Goal: Task Accomplishment & Management: Complete application form

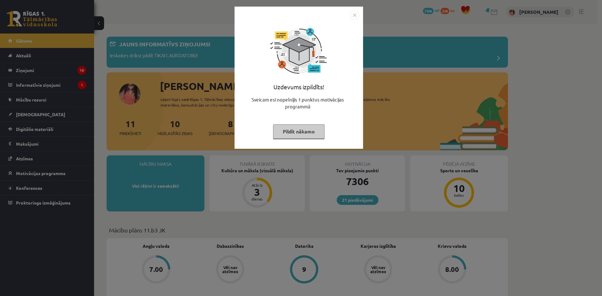
click at [294, 139] on button "Pildīt nākamo" at bounding box center [298, 131] width 51 height 14
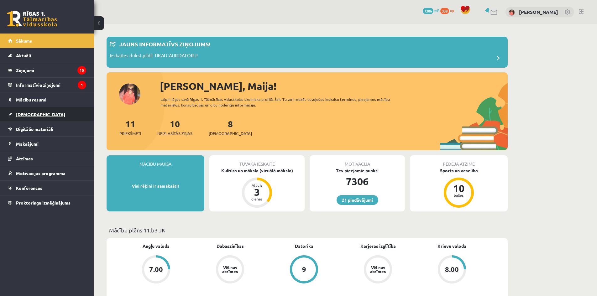
click at [49, 114] on link "[DEMOGRAPHIC_DATA]" at bounding box center [47, 114] width 78 height 14
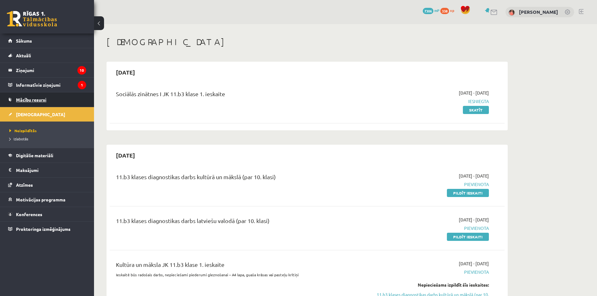
click at [42, 101] on span "Mācību resursi" at bounding box center [31, 100] width 30 height 6
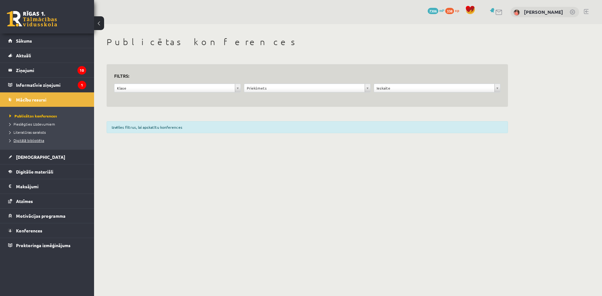
click at [42, 139] on span "Digitālā bibliotēka" at bounding box center [26, 140] width 35 height 5
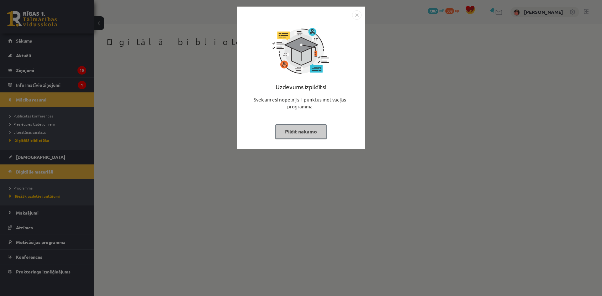
click at [294, 138] on button "Pildīt nākamo" at bounding box center [300, 131] width 51 height 14
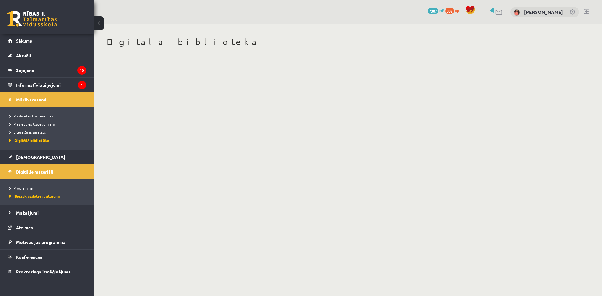
click at [38, 191] on link "Programma" at bounding box center [48, 188] width 78 height 6
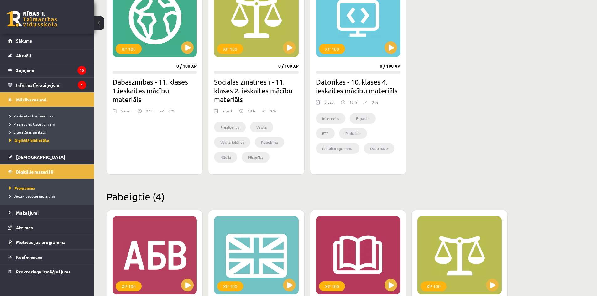
scroll to position [972, 0]
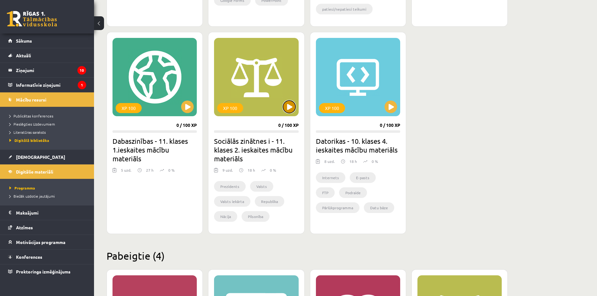
click at [286, 106] on button at bounding box center [289, 107] width 13 height 13
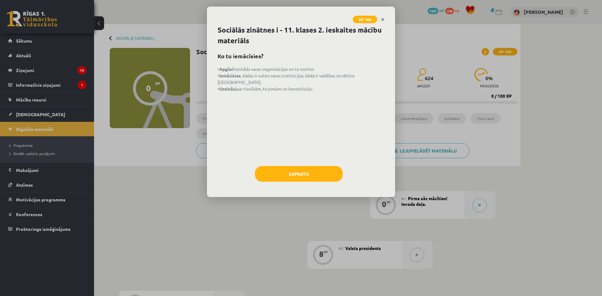
click at [296, 182] on div "Sapratu" at bounding box center [301, 176] width 167 height 20
click at [294, 172] on button "Sapratu" at bounding box center [299, 174] width 88 height 16
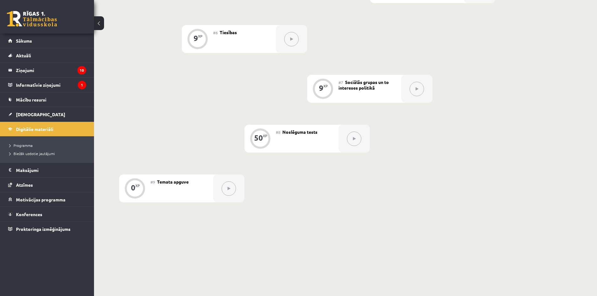
scroll to position [400, 0]
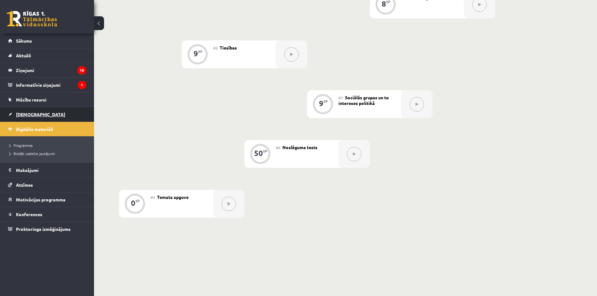
click at [34, 107] on link "[DEMOGRAPHIC_DATA]" at bounding box center [47, 114] width 78 height 14
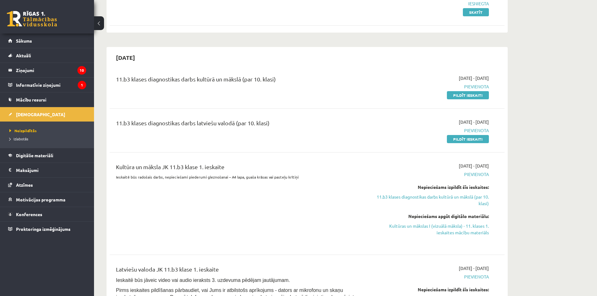
scroll to position [94, 0]
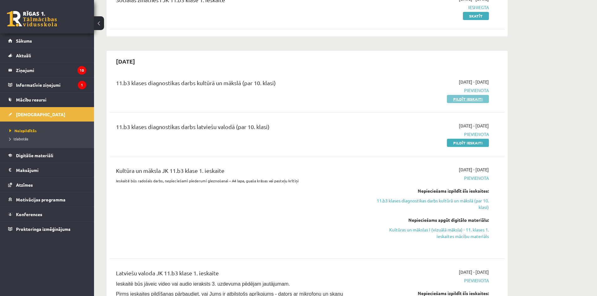
click at [461, 100] on link "Pildīt ieskaiti" at bounding box center [468, 99] width 42 height 8
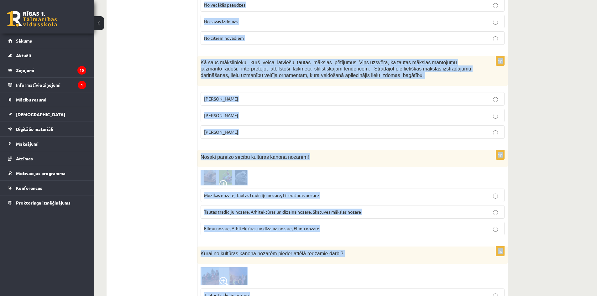
scroll to position [2452, 0]
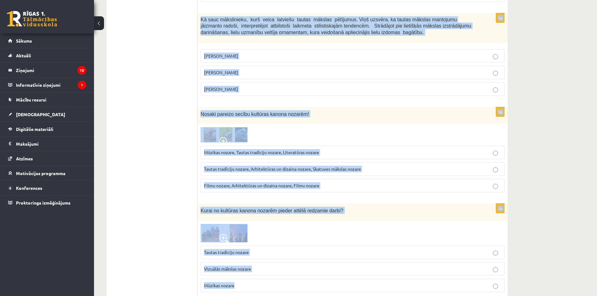
drag, startPoint x: 200, startPoint y: 125, endPoint x: 407, endPoint y: 308, distance: 276.0
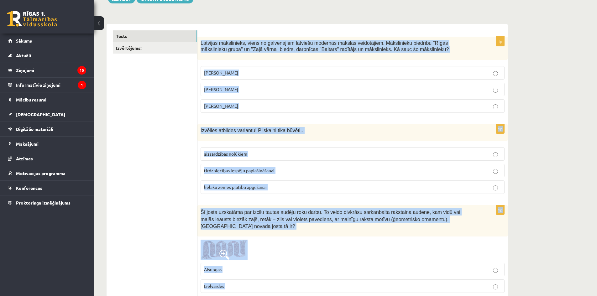
scroll to position [147, 0]
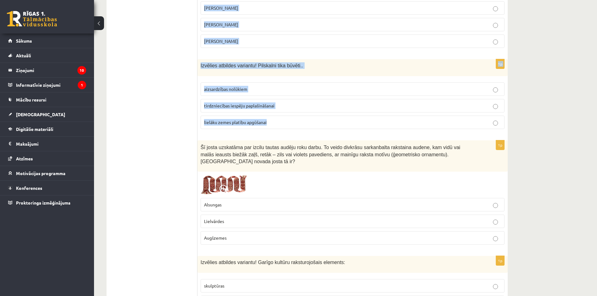
drag, startPoint x: 200, startPoint y: 118, endPoint x: 275, endPoint y: 122, distance: 76.0
copy form "Latvijas mākslinieks, viens no galvenajiem latviešu modernās mākslas veidotājie…"
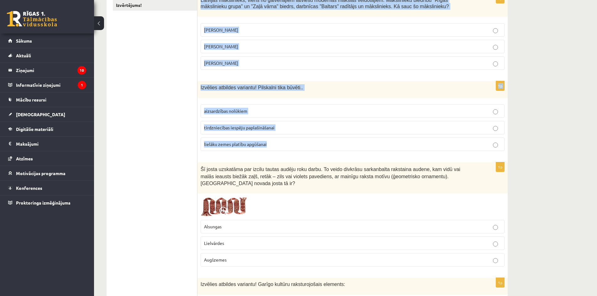
scroll to position [0, 0]
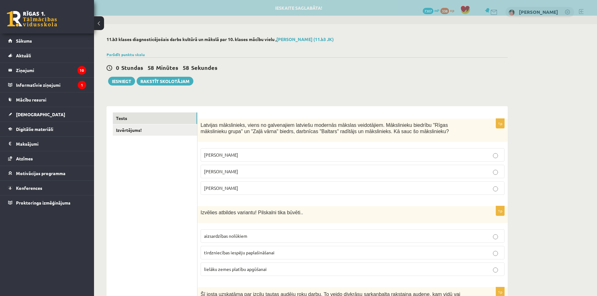
click at [225, 170] on span "Romāns Suta" at bounding box center [221, 172] width 34 height 6
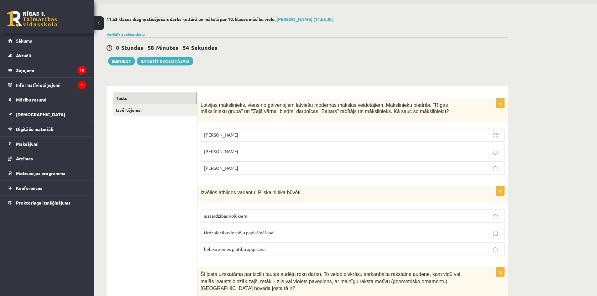
scroll to position [94, 0]
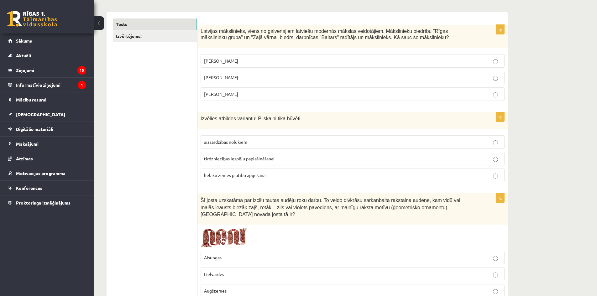
click at [306, 139] on p "aizsardzības nolūkiem" at bounding box center [352, 142] width 297 height 7
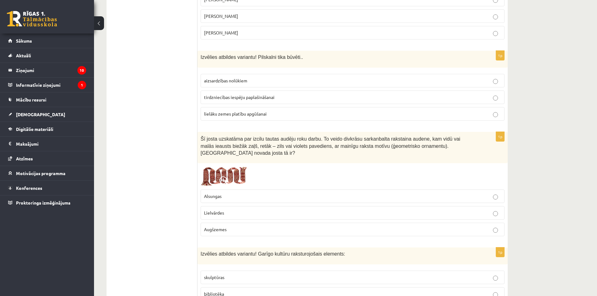
scroll to position [157, 0]
click at [220, 165] on img at bounding box center [224, 175] width 47 height 20
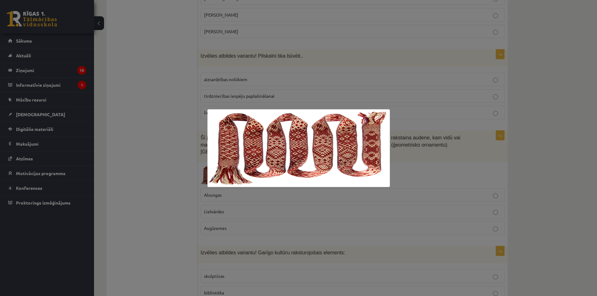
click at [156, 179] on div at bounding box center [298, 148] width 597 height 296
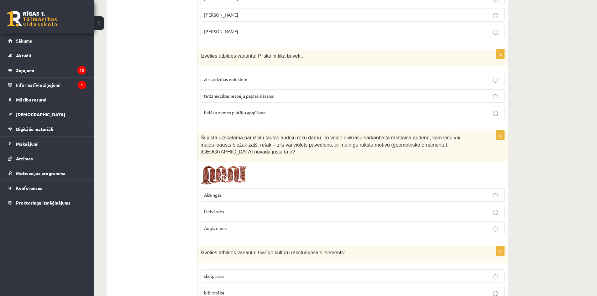
click at [233, 208] on p "Lielvārdes" at bounding box center [352, 211] width 297 height 7
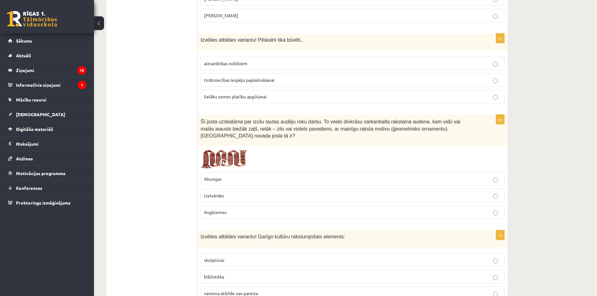
scroll to position [219, 0]
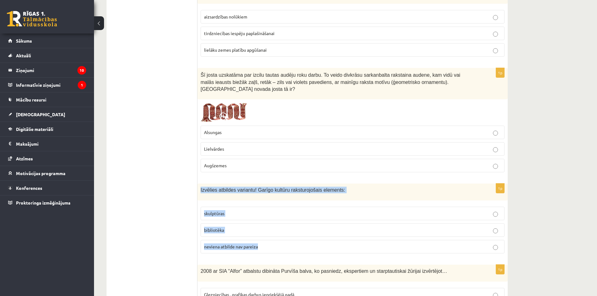
drag, startPoint x: 198, startPoint y: 182, endPoint x: 343, endPoint y: 245, distance: 158.5
click at [343, 245] on div "1p Izvēlies atbildes variantu! Garīgo kultūru raksturojošais elements: skulptūr…" at bounding box center [352, 221] width 310 height 75
drag, startPoint x: 319, startPoint y: 186, endPoint x: 315, endPoint y: 189, distance: 4.9
copy div "Izvēlies atbildes variantu! Garīgo kultūru raksturojošais elements: skulptūras …"
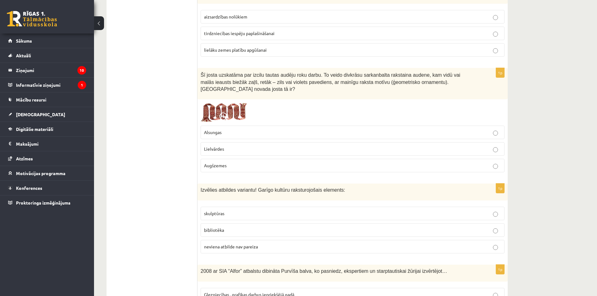
click at [243, 227] on p "bibliotēka" at bounding box center [352, 230] width 297 height 7
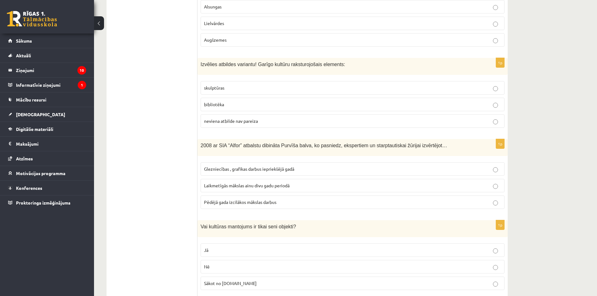
scroll to position [345, 0]
drag, startPoint x: 202, startPoint y: 138, endPoint x: 212, endPoint y: 146, distance: 12.9
click at [212, 146] on div "2008 ar SIA “Alfor” atbalstu dibināta Purvīša balva, ko pasniedz, ekspertiem un…" at bounding box center [352, 147] width 310 height 17
click at [203, 143] on span "2008 ar SIA “Alfor” atbalstu dibināta Purvīša balva, ko pasniedz, ekspertiem un…" at bounding box center [324, 145] width 247 height 5
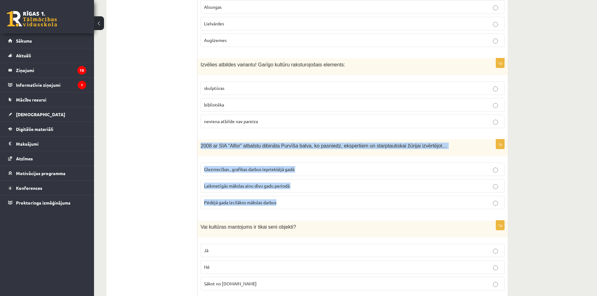
drag, startPoint x: 198, startPoint y: 137, endPoint x: 280, endPoint y: 205, distance: 106.4
click at [280, 205] on div "1p 2008 ar SIA “Alfor” atbalstu dibināta Purvīša balva, ko pasniedz, ekspertiem…" at bounding box center [352, 176] width 310 height 75
copy div "2008 ar SIA “Alfor” atbalstu dibināta Purvīša balva, ko pasniedz, ekspertiem un…"
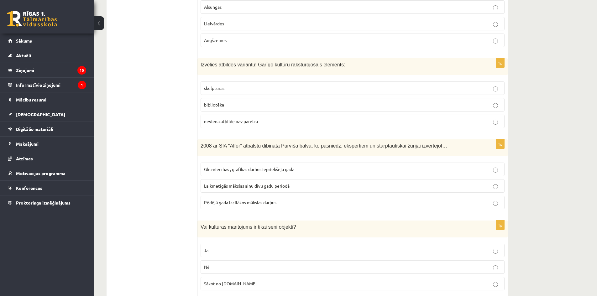
click at [226, 183] on span "Laikmetīgās mākslas ainu divu gadu periodā" at bounding box center [247, 186] width 86 height 6
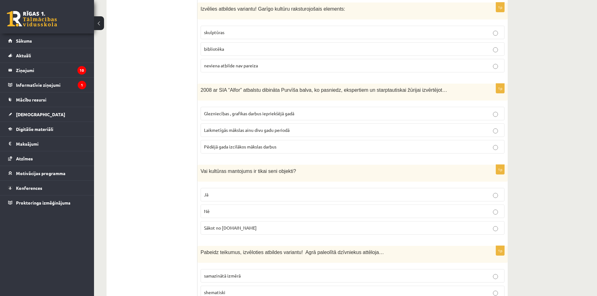
scroll to position [439, 0]
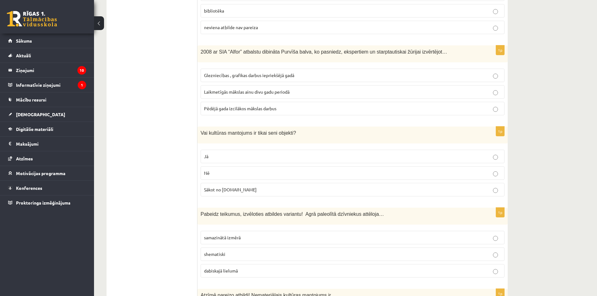
click at [229, 170] on p "Nē" at bounding box center [352, 173] width 297 height 7
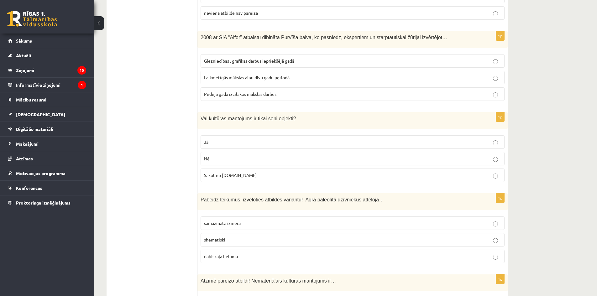
scroll to position [533, 0]
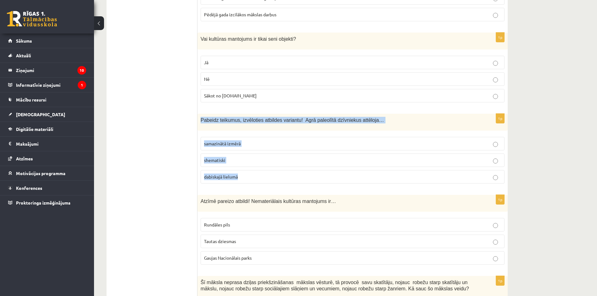
drag, startPoint x: 200, startPoint y: 110, endPoint x: 254, endPoint y: 170, distance: 79.9
click at [254, 170] on div "1p Pabeidz teikumus, izvēloties atbildes variantu! Agrā paleolītā dzīvniekus at…" at bounding box center [352, 151] width 310 height 75
copy div "Pabeidz teikumus, izvēloties atbildes variantu! Agrā paleolītā dzīvniekus attēl…"
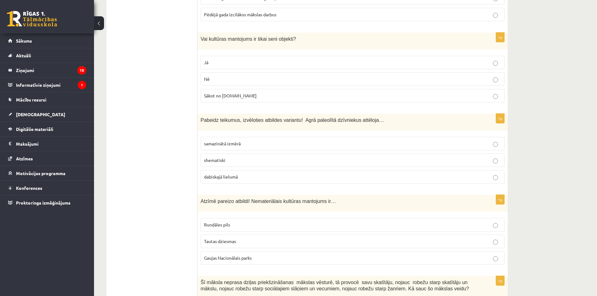
click at [216, 170] on label "dabiskajā lielumā" at bounding box center [353, 176] width 304 height 13
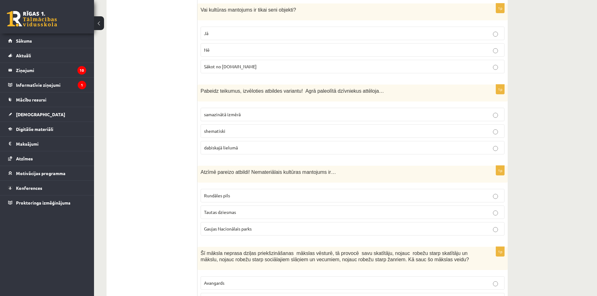
scroll to position [564, 0]
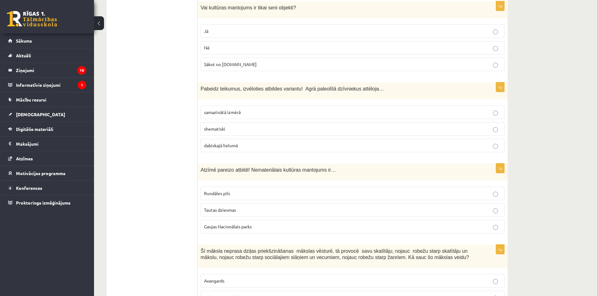
click at [211, 224] on span "Gaujas Nacionālais parks" at bounding box center [228, 227] width 48 height 6
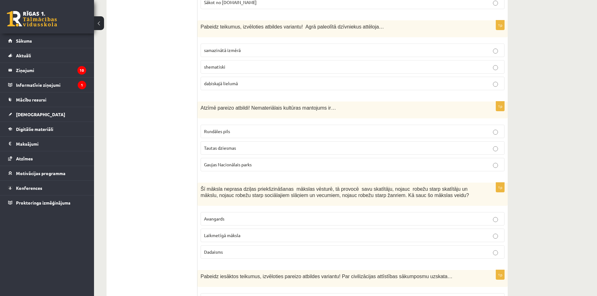
scroll to position [627, 0]
click at [208, 144] on span "Tautas dziesmas" at bounding box center [220, 147] width 32 height 6
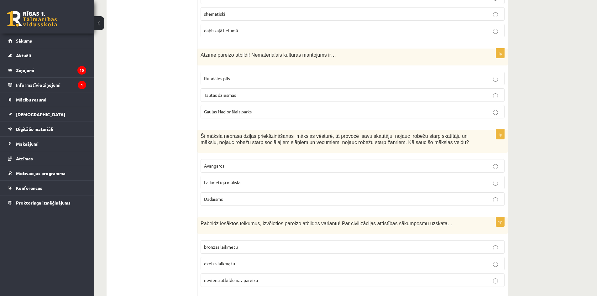
scroll to position [689, 0]
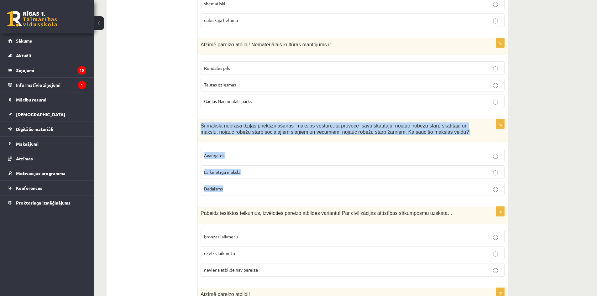
drag, startPoint x: 202, startPoint y: 120, endPoint x: 232, endPoint y: 189, distance: 75.8
click at [232, 189] on div "1p Šī māksla neprasa dziļas priekšzināšanas mākslas vēsturē, tā provocē savu sk…" at bounding box center [352, 159] width 310 height 81
copy div "Šī māksla neprasa dziļas priekšzināšanas mākslas vēsturē, tā provocē savu skatī…"
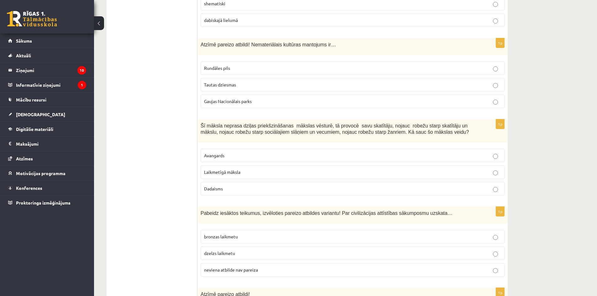
click at [225, 169] on span "Laikmetīgā māksla" at bounding box center [222, 172] width 36 height 6
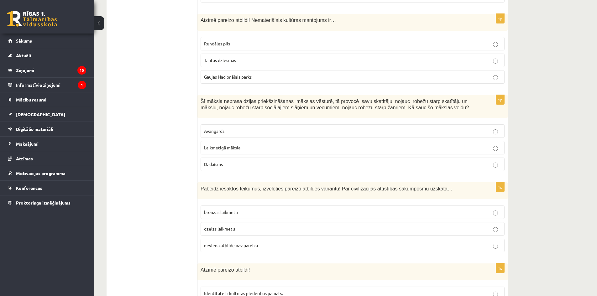
scroll to position [815, 0]
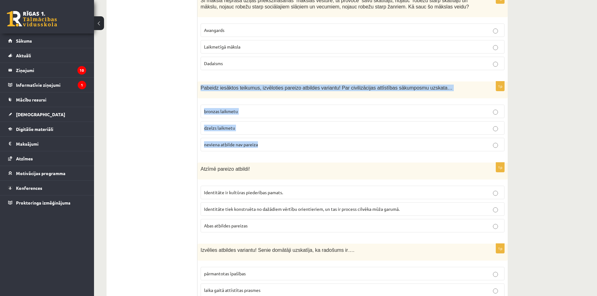
drag, startPoint x: 199, startPoint y: 80, endPoint x: 263, endPoint y: 148, distance: 92.9
click at [263, 148] on div "1p Pabeidz iesāktos teikumus, izvēloties pareizo atbildes variantu! Par civiliz…" at bounding box center [352, 118] width 310 height 75
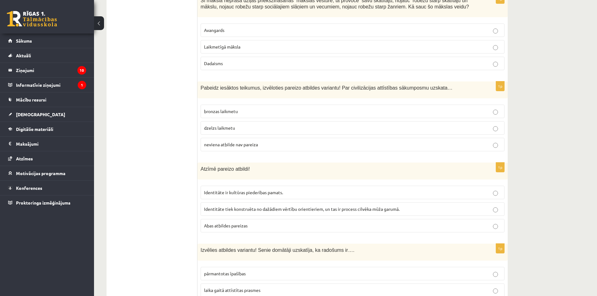
click at [215, 108] on span "bronzas laikmetu" at bounding box center [221, 111] width 34 height 6
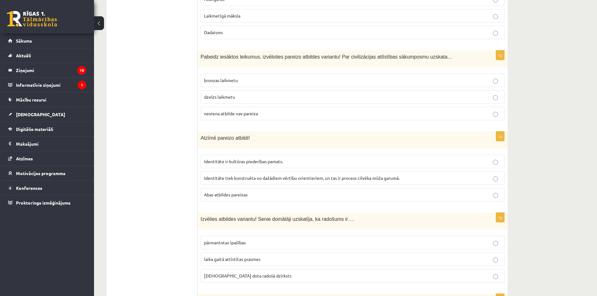
scroll to position [846, 0]
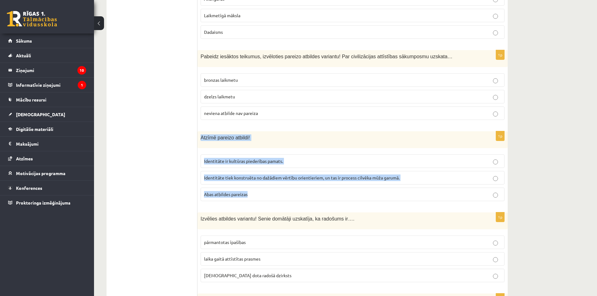
drag, startPoint x: 202, startPoint y: 132, endPoint x: 311, endPoint y: 184, distance: 119.9
click at [311, 184] on div "1p Atzīmē pareizo atbildi! Identitāte ir kultūras piederības pamats. Identitāte…" at bounding box center [352, 168] width 310 height 75
copy div "Atzīmē pareizo atbildi! Identitāte ir kultūras piederības pamats. Identitāte ti…"
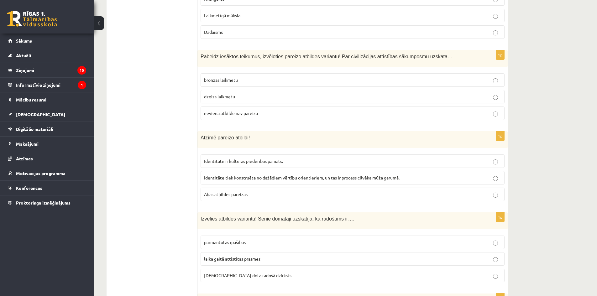
click at [217, 175] on span "Identitāte tiek konstruēta no dažādiem vērtību orientieriem, un tas ir process …" at bounding box center [302, 178] width 196 height 6
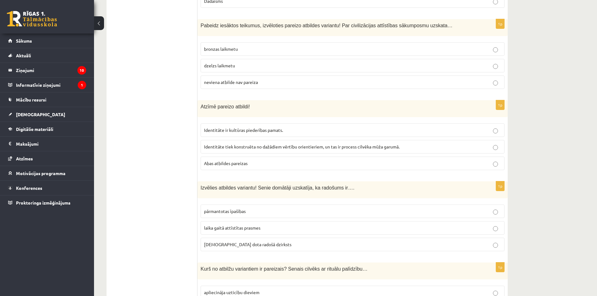
scroll to position [878, 0]
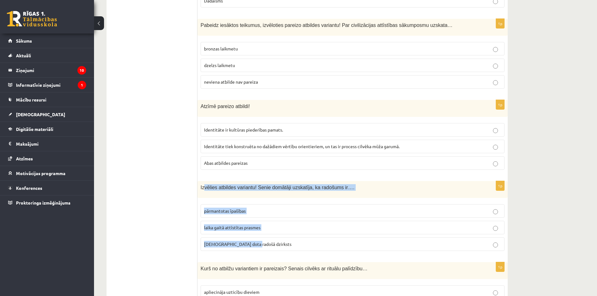
drag, startPoint x: 205, startPoint y: 181, endPoint x: 252, endPoint y: 233, distance: 69.5
click at [252, 233] on div "1p Izvēlies atbildes variantu! Senie domātāji uzskatīja, ka radošums ir…. pārma…" at bounding box center [352, 218] width 310 height 75
click at [243, 189] on div "Izvēlies atbildes variantu! Senie domātāji uzskatīja, ka radošums ir…." at bounding box center [352, 189] width 310 height 17
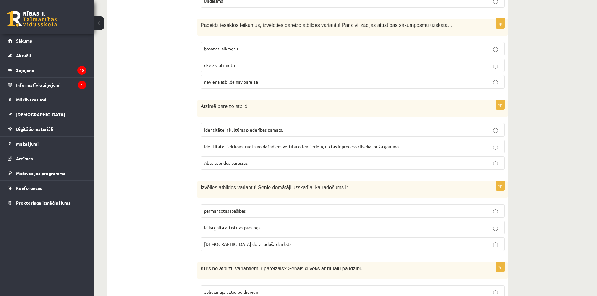
drag, startPoint x: 197, startPoint y: 177, endPoint x: 225, endPoint y: 189, distance: 30.6
click at [223, 185] on span "Izvēlies atbildes variantu! Senie domātāji uzskatīja, ka radošums ir…." at bounding box center [278, 187] width 154 height 5
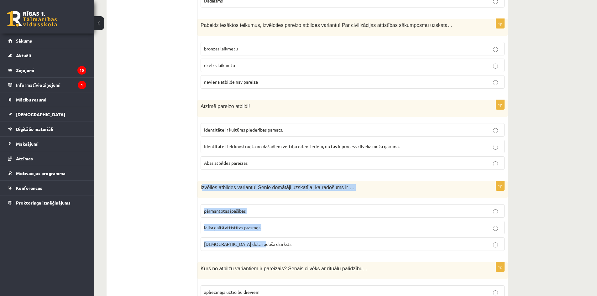
drag, startPoint x: 202, startPoint y: 179, endPoint x: 255, endPoint y: 234, distance: 77.1
click at [255, 234] on div "1p Izvēlies atbildes variantu! Senie domātāji uzskatīja, ka radošums ir…. pārma…" at bounding box center [352, 218] width 310 height 75
copy div "zvēlies atbildes variantu! Senie domātāji uzskatīja, ka radošums ir…. pārmantot…"
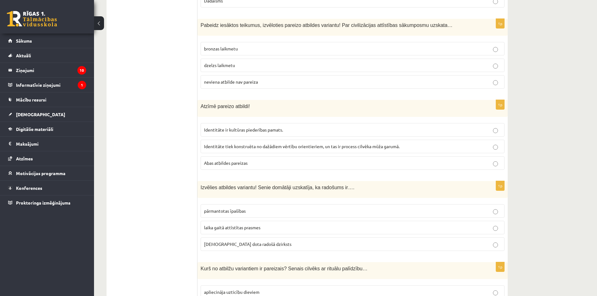
click at [212, 244] on label "dieva dota radošā dzirksts" at bounding box center [353, 244] width 304 height 13
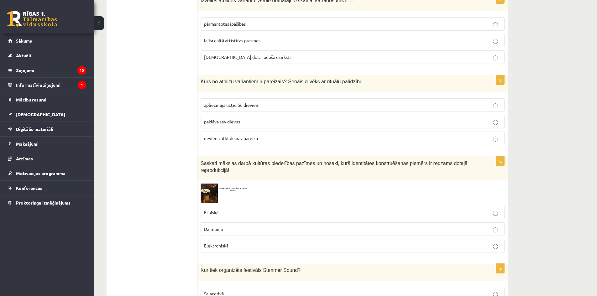
scroll to position [1066, 0]
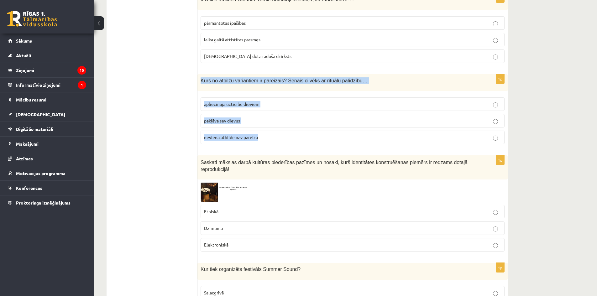
drag, startPoint x: 198, startPoint y: 75, endPoint x: 262, endPoint y: 138, distance: 90.0
click at [262, 138] on div "1p Kurš no atbilžu variantiem ir pareizais? Senais cilvēks ar rituālu palīdzību…" at bounding box center [352, 111] width 310 height 75
copy div "Kurš no atbilžu variantiem ir pareizais? Senais cilvēks ar rituālu palīdzību… a…"
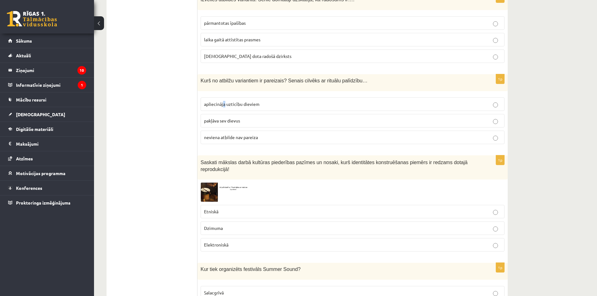
click at [224, 97] on label "apliecināja uzticību dieviem" at bounding box center [353, 103] width 304 height 13
click at [204, 101] on span "apliecināja uzticību dieviem" at bounding box center [231, 104] width 55 height 6
click at [205, 183] on img at bounding box center [224, 192] width 47 height 19
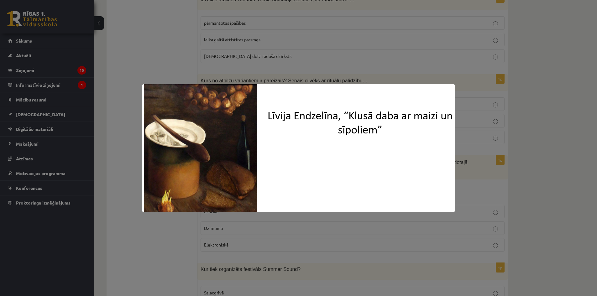
click at [155, 255] on div at bounding box center [298, 148] width 597 height 296
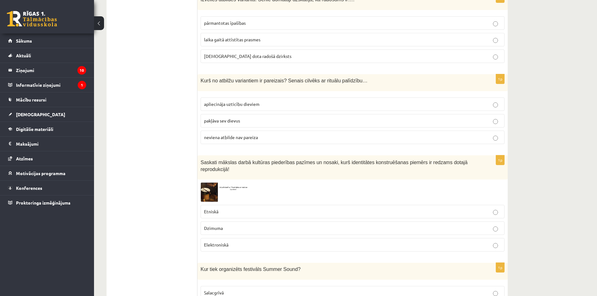
click at [217, 208] on p "Etniskā" at bounding box center [352, 211] width 297 height 7
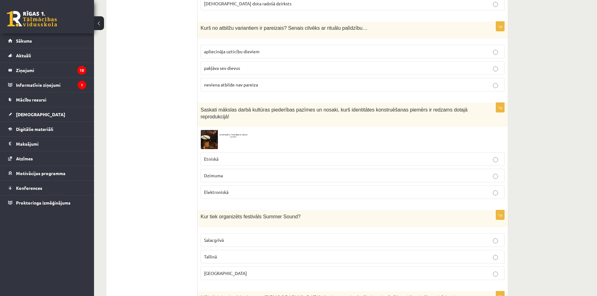
scroll to position [1128, 0]
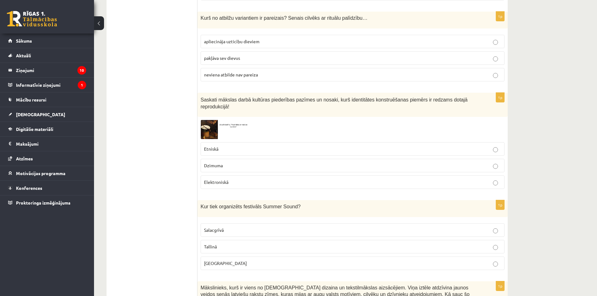
click at [202, 223] on label "Salacgrīvā" at bounding box center [353, 229] width 304 height 13
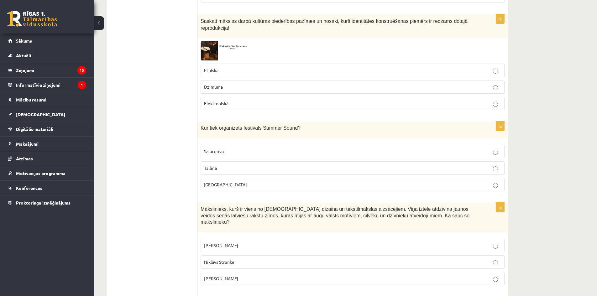
scroll to position [1222, 0]
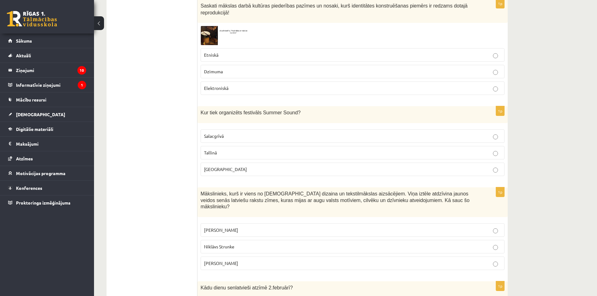
drag, startPoint x: 201, startPoint y: 179, endPoint x: 235, endPoint y: 252, distance: 80.3
click at [235, 252] on div "1p Mākslinieks, kurš ir viens no latviešu dizaina un tekstilmākslas aizsācējiem…" at bounding box center [352, 231] width 310 height 88
copy div "Mākslinieks, kurš ir viens no latviešu dizaina un tekstilmākslas aizsācējiem. V…"
click at [131, 182] on ul "Tests Izvērtējums!" at bounding box center [155, 209] width 85 height 2638
click at [220, 227] on span "Ansis Cīrulis" at bounding box center [221, 230] width 34 height 6
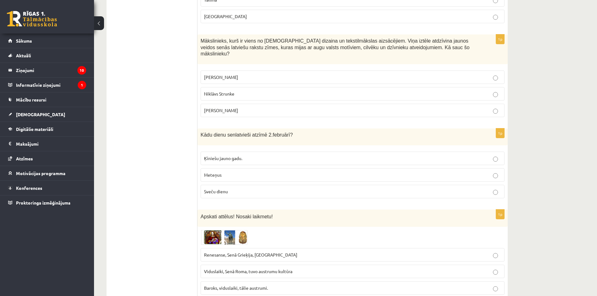
scroll to position [1379, 0]
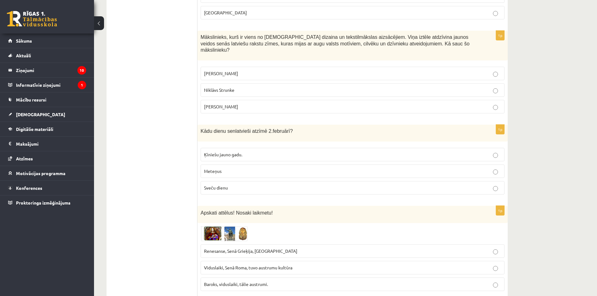
click at [212, 165] on label "Meteņus" at bounding box center [353, 171] width 304 height 13
click at [219, 181] on label "Sveču dienu" at bounding box center [353, 187] width 304 height 13
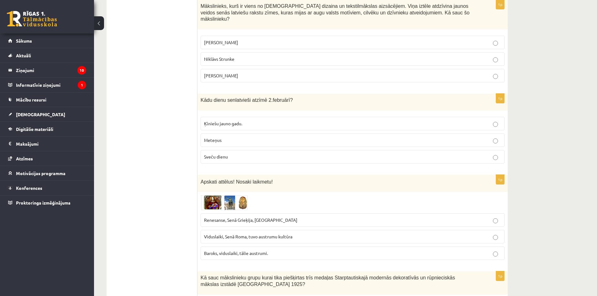
scroll to position [1410, 0]
click at [224, 195] on img at bounding box center [224, 202] width 47 height 15
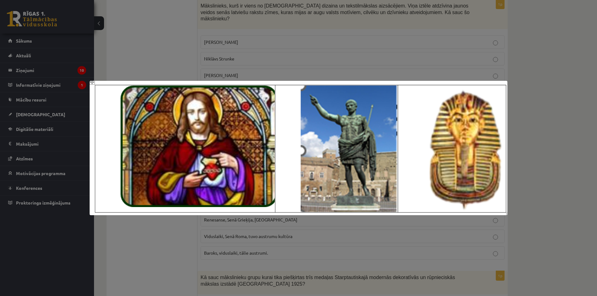
click at [155, 235] on div at bounding box center [298, 148] width 597 height 296
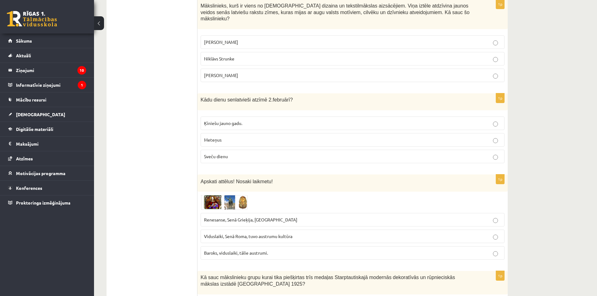
click at [225, 195] on img at bounding box center [224, 202] width 47 height 15
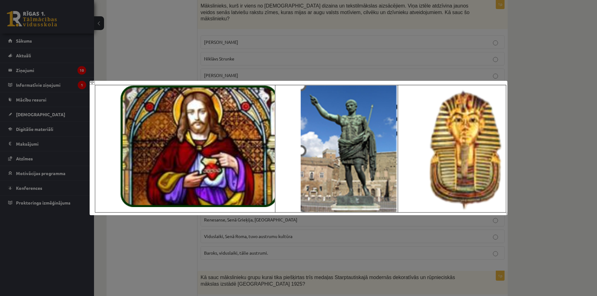
click at [189, 234] on div at bounding box center [298, 148] width 597 height 296
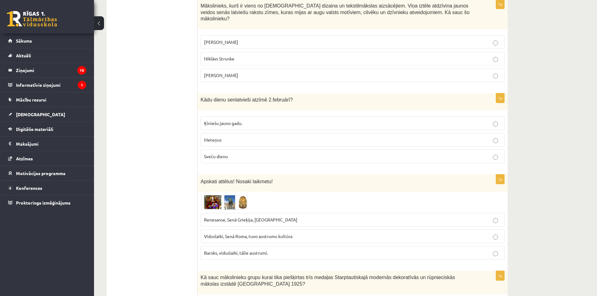
click at [225, 217] on p "Renesanse, Senā Grieķija, Ēģipte" at bounding box center [352, 220] width 297 height 7
click at [218, 195] on img at bounding box center [224, 202] width 47 height 15
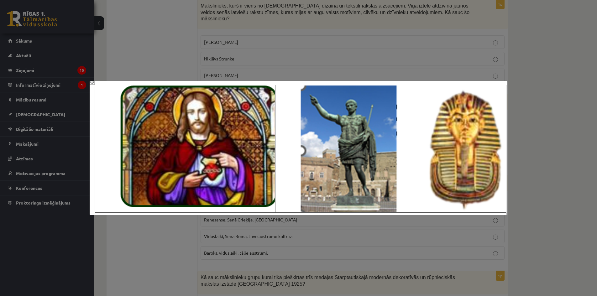
click at [164, 229] on div at bounding box center [298, 148] width 597 height 296
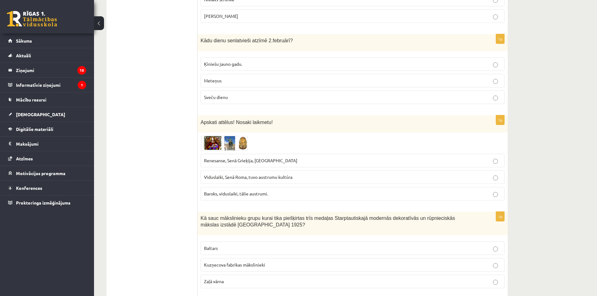
scroll to position [1504, 0]
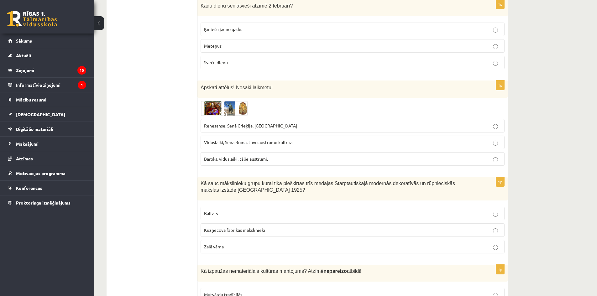
click at [283, 101] on div at bounding box center [353, 108] width 304 height 15
click at [242, 139] on span "Viduslaiki, Senā Roma, tuvo austrumu kultūra" at bounding box center [248, 142] width 88 height 6
click at [209, 101] on img at bounding box center [224, 108] width 47 height 15
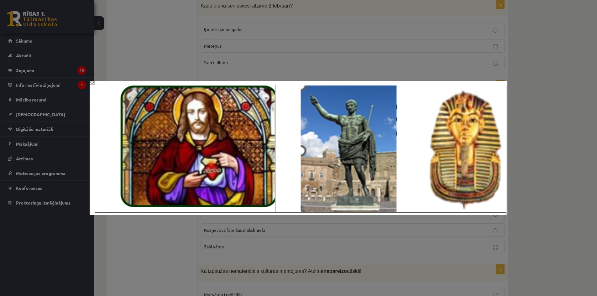
click at [141, 234] on div at bounding box center [298, 148] width 597 height 296
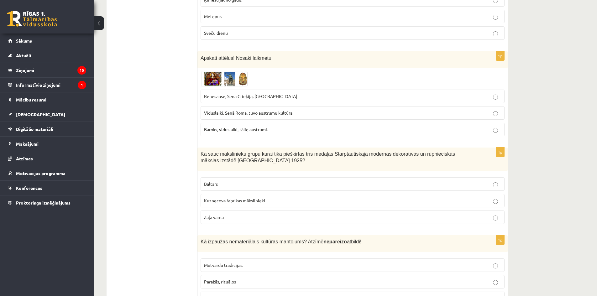
scroll to position [1536, 0]
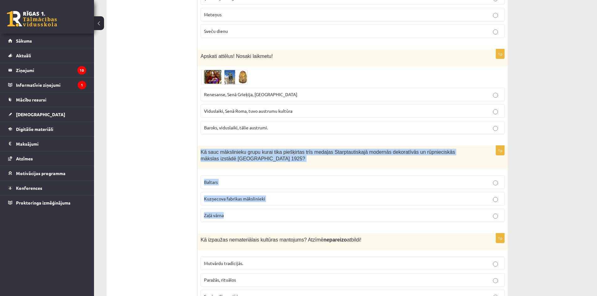
drag, startPoint x: 201, startPoint y: 130, endPoint x: 254, endPoint y: 205, distance: 92.8
click at [254, 205] on div "1p Kā sauc mākslinieku grupu kurai tika piešķirtas trīs medaļas Starptautiskajā…" at bounding box center [352, 186] width 310 height 81
copy div "Kā sauc mākslinieku grupu kurai tika piešķirtas trīs medaļas Starptautiskajā mo…"
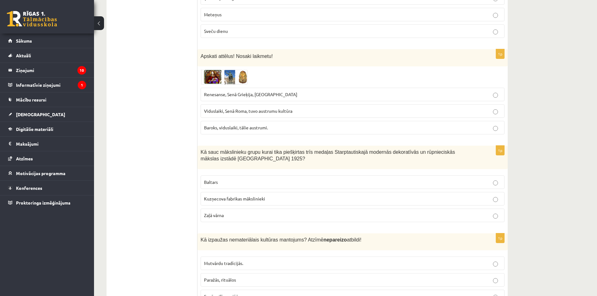
click at [215, 179] on span "Baltars" at bounding box center [211, 182] width 14 height 6
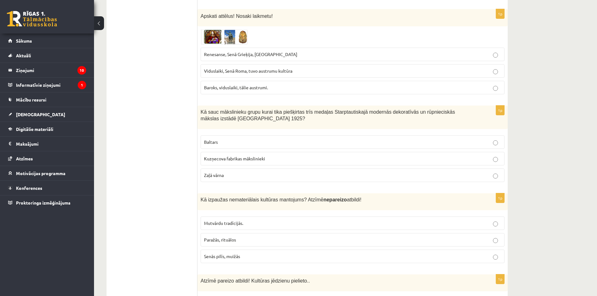
scroll to position [1598, 0]
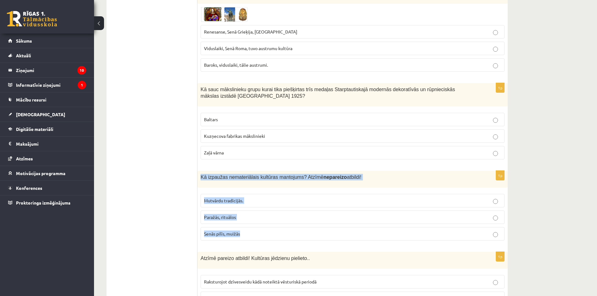
drag, startPoint x: 200, startPoint y: 156, endPoint x: 259, endPoint y: 222, distance: 88.8
click at [259, 222] on div "1p Kā izpaužas nemateriālais kultūras mantojums? Atzīmē nepareizo atbildi! Mutv…" at bounding box center [352, 208] width 310 height 75
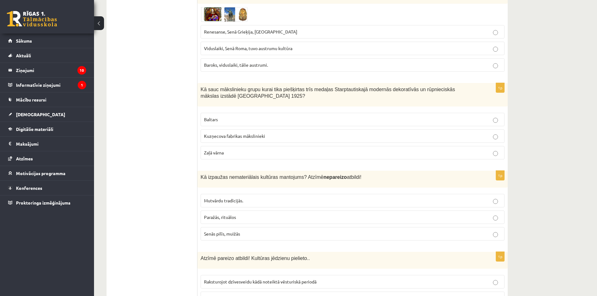
click at [210, 227] on label "Senās pilīs, muižās" at bounding box center [353, 233] width 304 height 13
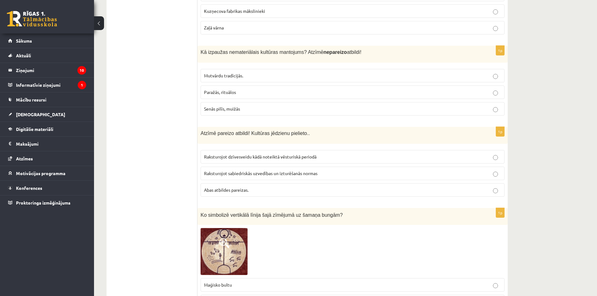
scroll to position [1724, 0]
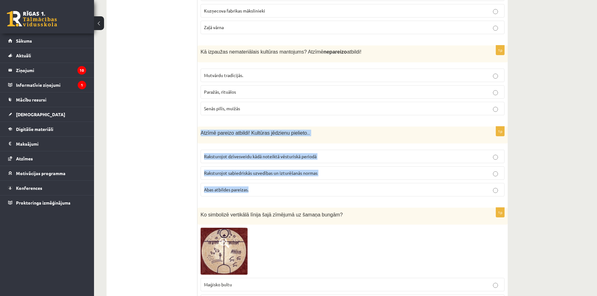
drag, startPoint x: 203, startPoint y: 113, endPoint x: 252, endPoint y: 176, distance: 80.4
click at [252, 176] on div "1p Atzīmē pareizo atbildi! Kultūras jēdzienu pielieto.. Raksturojot dzīvesveidu…" at bounding box center [352, 164] width 310 height 75
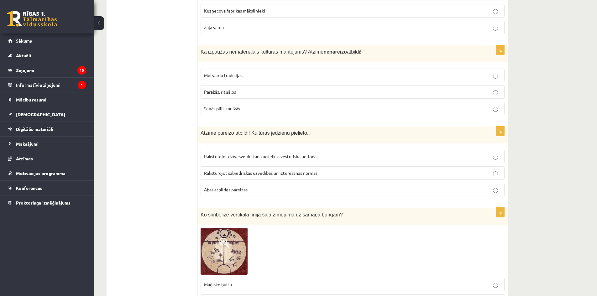
click at [219, 187] on span "Abas atbildes pareizas." at bounding box center [226, 190] width 45 height 6
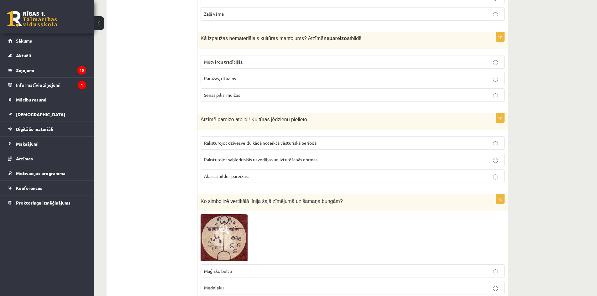
scroll to position [1786, 0]
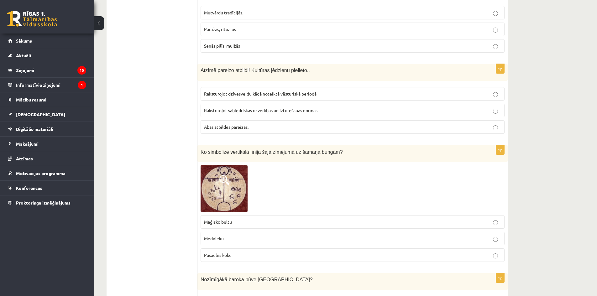
click at [209, 172] on img at bounding box center [224, 188] width 47 height 47
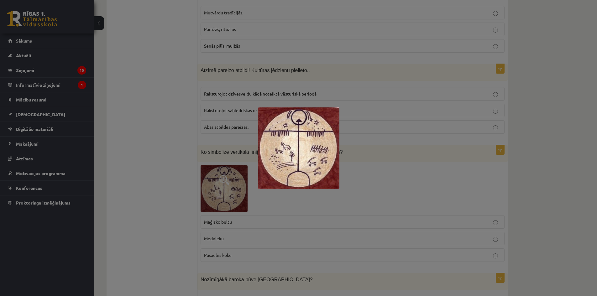
click at [187, 175] on div at bounding box center [298, 148] width 597 height 296
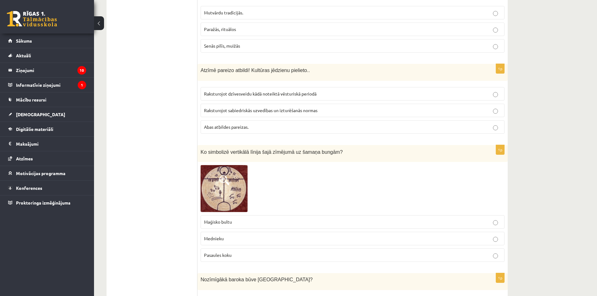
click at [223, 219] on span "Maģisko bultu" at bounding box center [218, 222] width 28 height 6
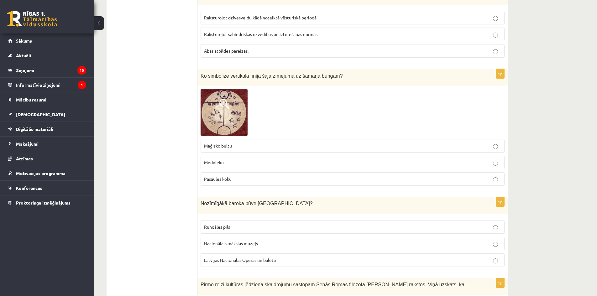
scroll to position [1880, 0]
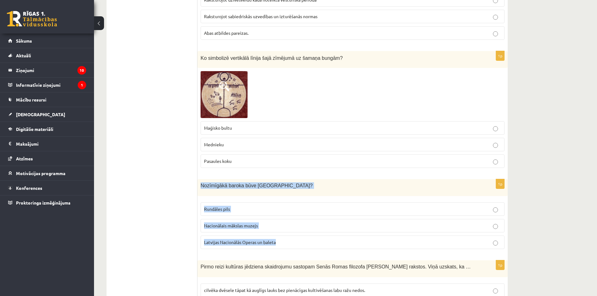
drag, startPoint x: 201, startPoint y: 165, endPoint x: 278, endPoint y: 219, distance: 94.4
click at [278, 219] on div "1p Nozīmīgākā baroka būve Latvijā? Rundāles pils Nacionālais mākslas muzejs Lat…" at bounding box center [352, 216] width 310 height 75
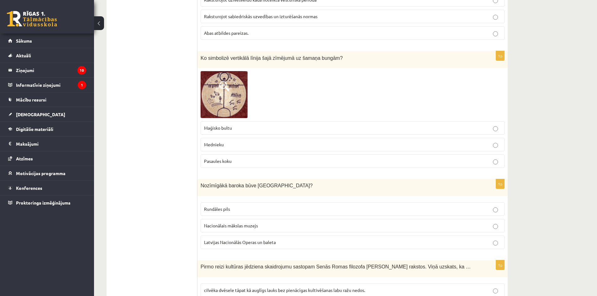
click at [229, 206] on p "Rundāles pils" at bounding box center [352, 209] width 297 height 7
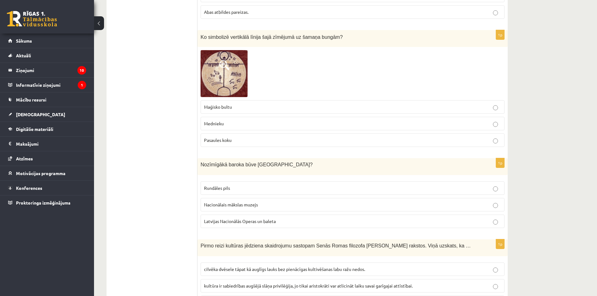
scroll to position [1974, 0]
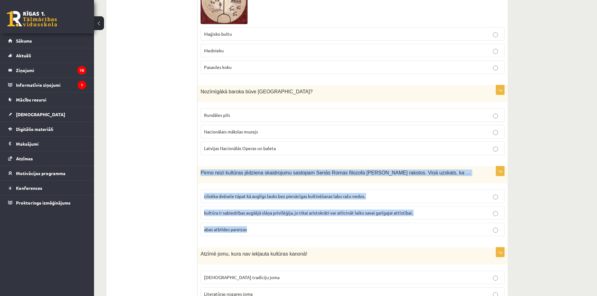
drag, startPoint x: 201, startPoint y: 151, endPoint x: 252, endPoint y: 210, distance: 78.0
click at [252, 210] on div "1p Pirmo reizi kultūras jēdziena skaidrojumu sastopam Senās Romas filozofa Cice…" at bounding box center [352, 203] width 310 height 75
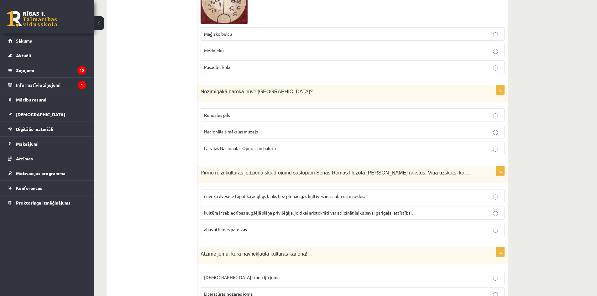
click at [249, 193] on span "cilvēka dvēsele tāpat kā auglīgs lauks bez pienācīgas kultivēšanas labu ražu ne…" at bounding box center [284, 196] width 161 height 6
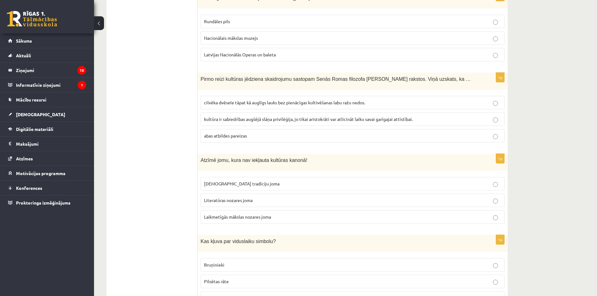
scroll to position [2068, 0]
drag, startPoint x: 201, startPoint y: 138, endPoint x: 213, endPoint y: 140, distance: 12.4
click at [213, 157] on span "Atzīmē jomu, kura nav iekļauta kultūras kanonā!" at bounding box center [254, 159] width 107 height 5
click at [229, 154] on div "Atzīmē jomu, kura nav iekļauta kultūras kanonā!" at bounding box center [352, 162] width 310 height 17
click at [237, 181] on span "Tautas tradīciju joma" at bounding box center [242, 184] width 76 height 6
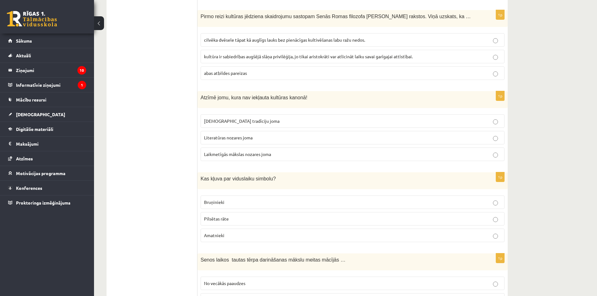
scroll to position [2131, 0]
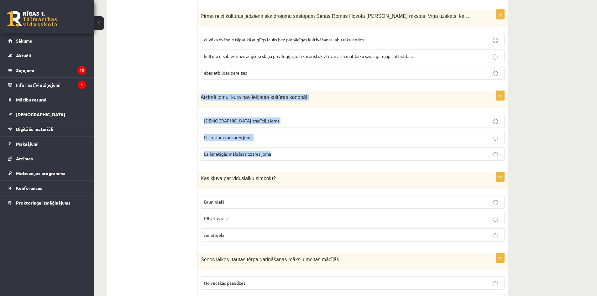
drag, startPoint x: 200, startPoint y: 75, endPoint x: 275, endPoint y: 136, distance: 96.8
click at [275, 136] on div "1p Atzīmē jomu, kura nav iekļauta kultūras kanonā! Tautas tradīciju joma Litera…" at bounding box center [352, 128] width 310 height 75
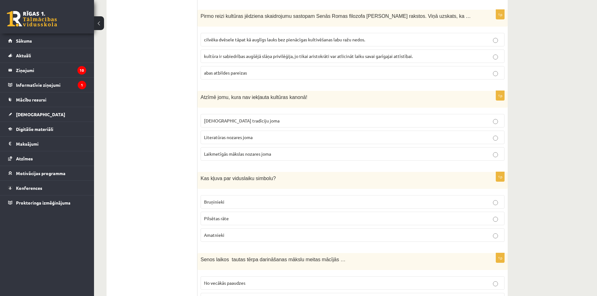
click at [240, 151] on span "Laikmetīgās mākslas nozares joma" at bounding box center [237, 154] width 67 height 6
click at [247, 114] on label "Tautas tradīciju joma" at bounding box center [353, 120] width 304 height 13
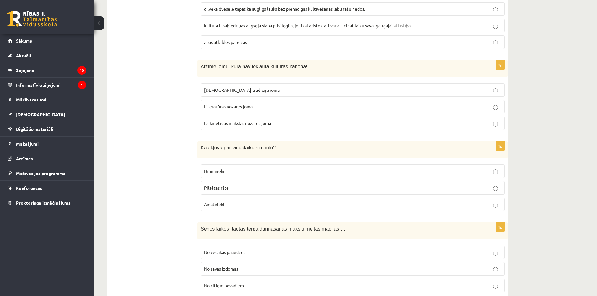
scroll to position [2162, 0]
click at [211, 164] on label "Bruņinieki" at bounding box center [353, 170] width 304 height 13
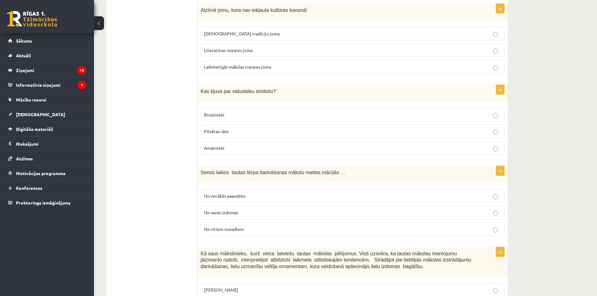
scroll to position [2225, 0]
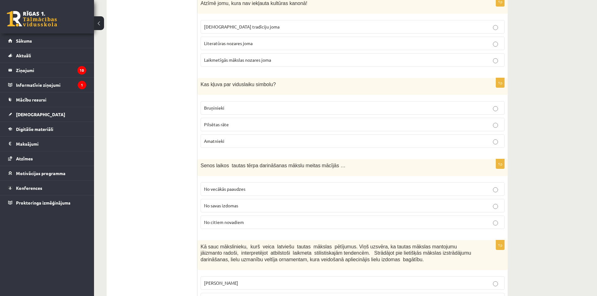
click at [241, 186] on span "No vecākās paaudzes" at bounding box center [224, 189] width 41 height 6
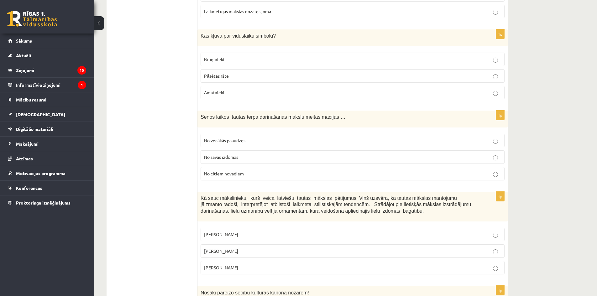
scroll to position [2288, 0]
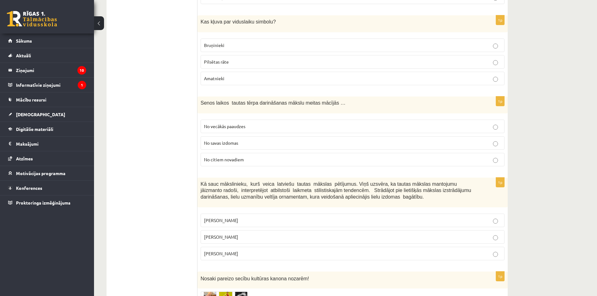
drag, startPoint x: 200, startPoint y: 162, endPoint x: 234, endPoint y: 236, distance: 81.6
click at [234, 236] on div "1p Kā sauc mākslinieku, kurš veica latviešu tautas mākslas pētījumus. Viņš uzsv…" at bounding box center [352, 222] width 310 height 88
click at [220, 234] on span "Jūlijs Madernieks" at bounding box center [221, 237] width 34 height 6
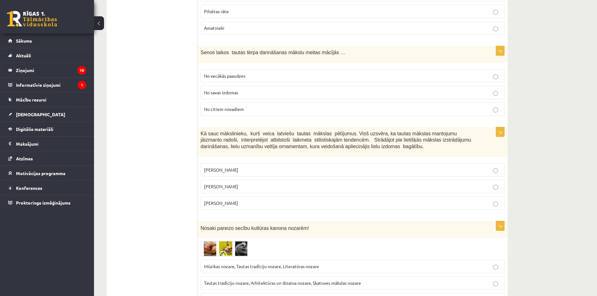
scroll to position [2351, 0]
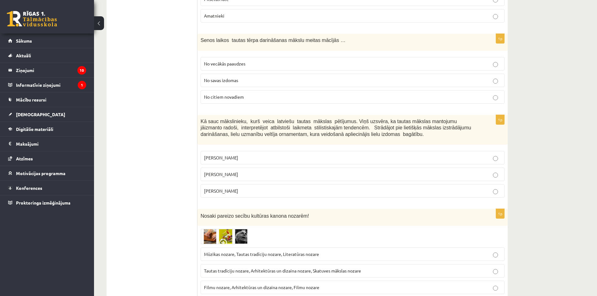
click at [217, 229] on img at bounding box center [224, 236] width 47 height 15
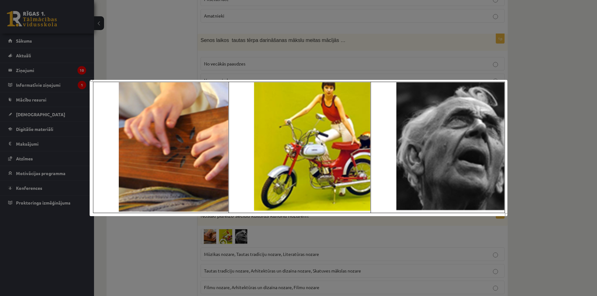
click at [134, 227] on div at bounding box center [298, 148] width 597 height 296
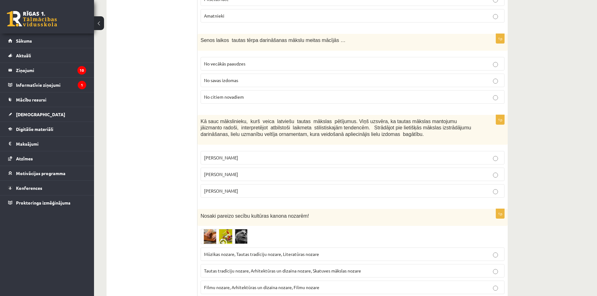
click at [252, 268] on span "Tautas tradīciju nozare, Arhitektūras un dizaina nozare, Skatuves mākslas nozare" at bounding box center [282, 271] width 157 height 6
click at [216, 229] on img at bounding box center [224, 236] width 47 height 15
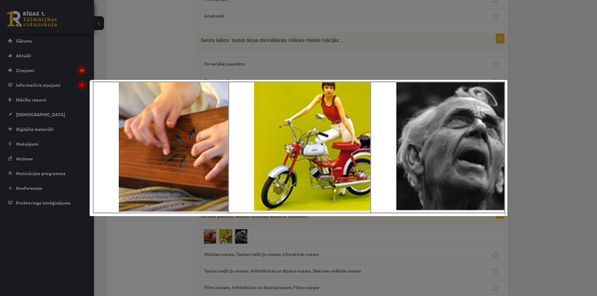
click at [124, 222] on div at bounding box center [298, 148] width 597 height 296
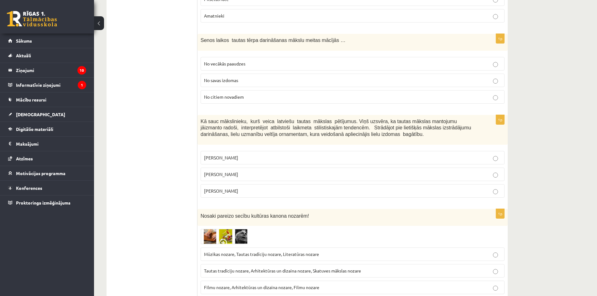
click at [229, 229] on img at bounding box center [224, 236] width 47 height 15
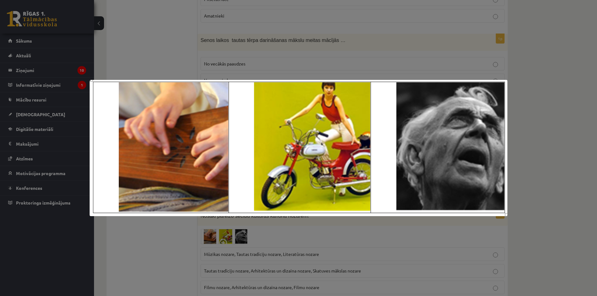
click at [165, 230] on div at bounding box center [298, 148] width 597 height 296
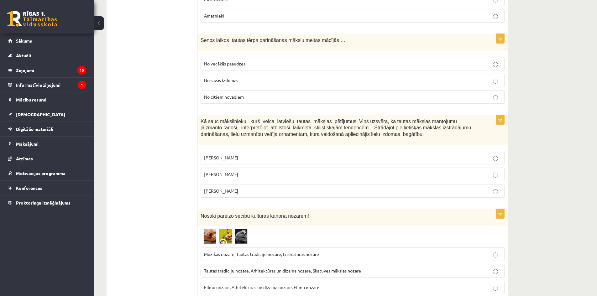
click at [221, 251] on span "Mūzikas nozare, Tautas tradīciju nozare, Literatūras nozare" at bounding box center [261, 254] width 115 height 6
click at [212, 229] on img at bounding box center [224, 236] width 47 height 15
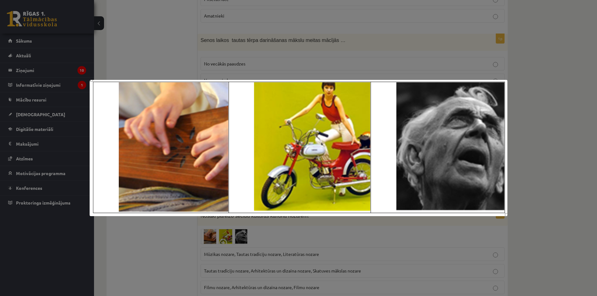
click at [151, 218] on div at bounding box center [298, 148] width 597 height 296
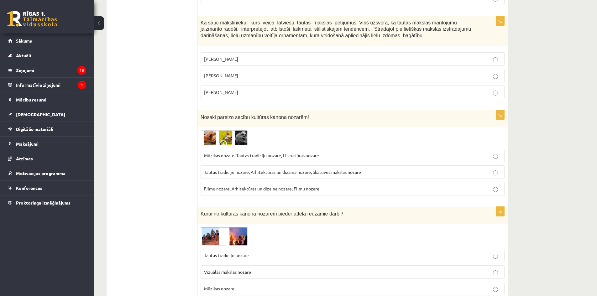
scroll to position [2452, 0]
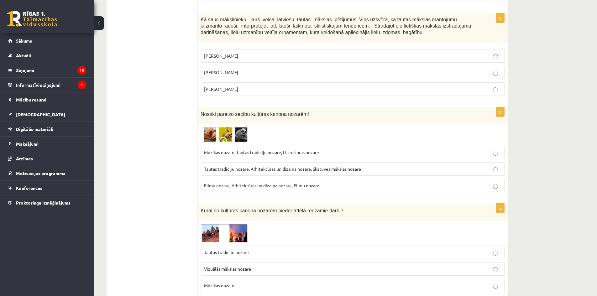
click at [229, 224] on img at bounding box center [224, 233] width 47 height 18
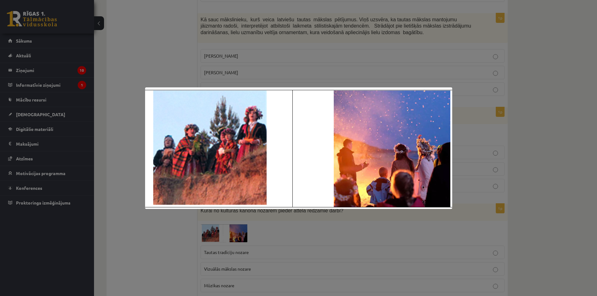
click at [152, 236] on div at bounding box center [298, 148] width 597 height 296
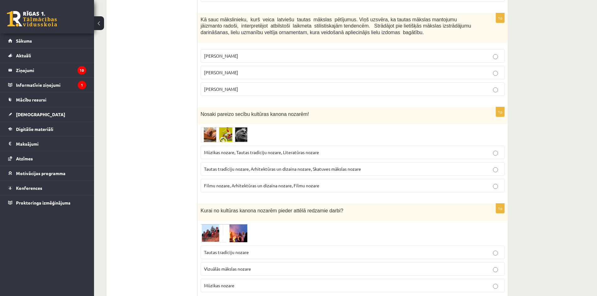
click at [224, 249] on span "Tautas tradīciju nozare" at bounding box center [226, 252] width 45 height 6
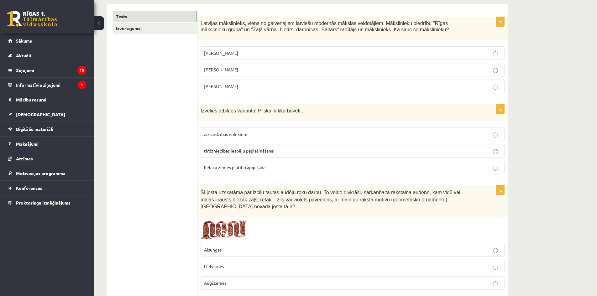
scroll to position [0, 0]
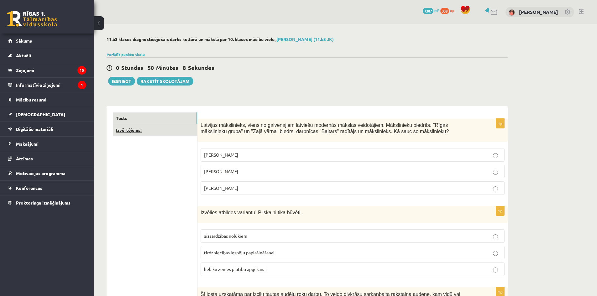
click at [159, 132] on link "Izvērtējums!" at bounding box center [155, 130] width 84 height 12
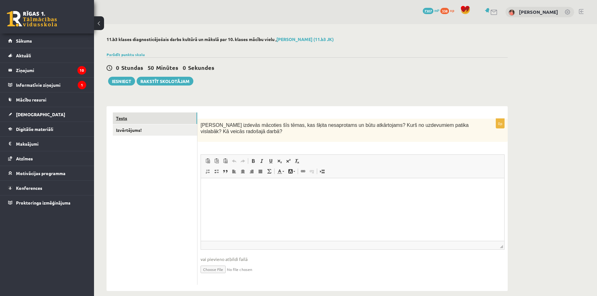
click at [179, 118] on link "Tests" at bounding box center [155, 119] width 84 height 12
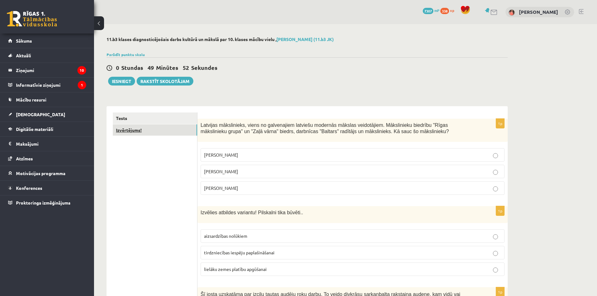
click at [154, 125] on link "Izvērtējums!" at bounding box center [155, 130] width 84 height 12
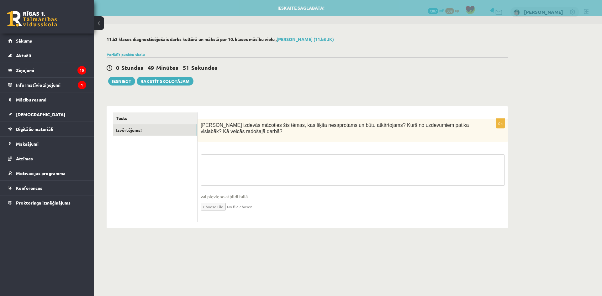
click at [237, 157] on textarea at bounding box center [353, 170] width 304 height 31
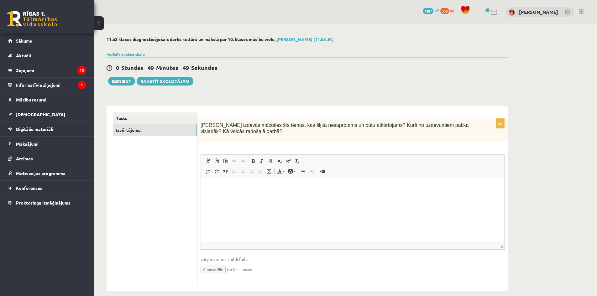
scroll to position [8, 0]
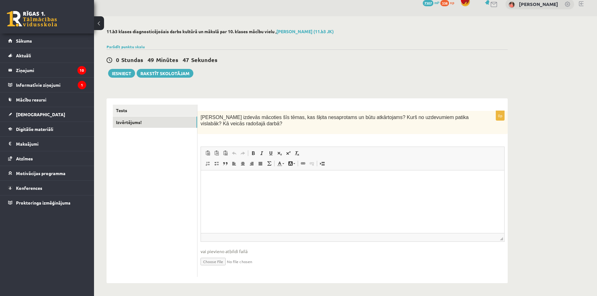
click at [267, 190] on html at bounding box center [352, 179] width 303 height 19
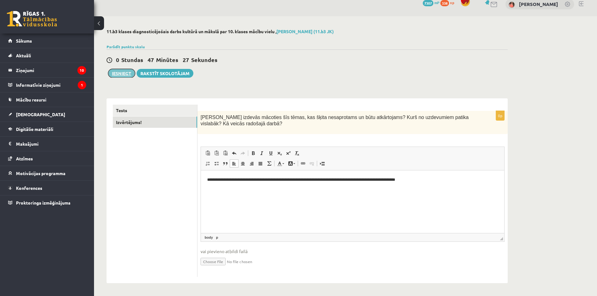
click at [112, 74] on button "Iesniegt" at bounding box center [121, 73] width 27 height 9
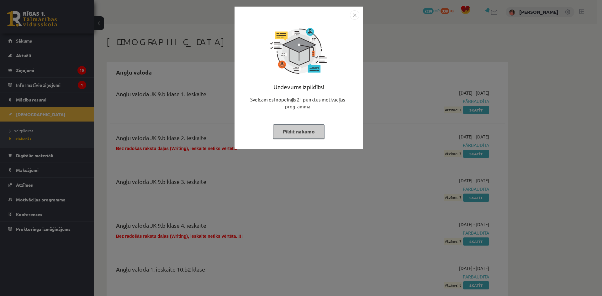
click at [286, 129] on button "Pildīt nākamo" at bounding box center [298, 131] width 51 height 14
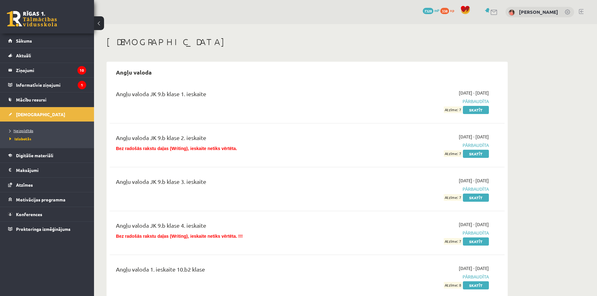
click at [22, 129] on span "Neizpildītās" at bounding box center [21, 130] width 24 height 5
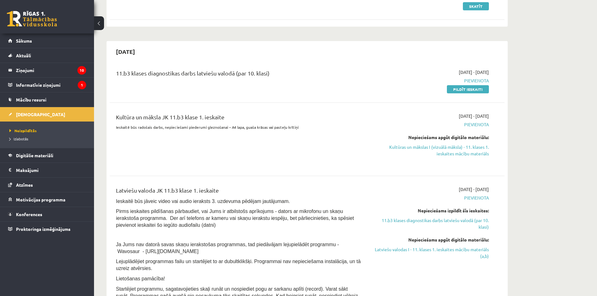
scroll to position [94, 0]
